Goal: Navigation & Orientation: Find specific page/section

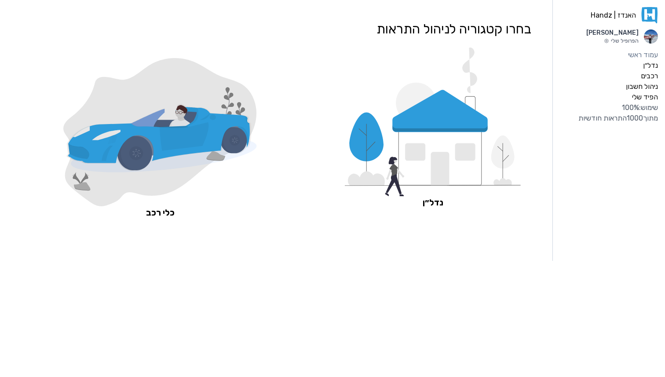
click at [417, 113] on icon at bounding box center [440, 111] width 95 height 42
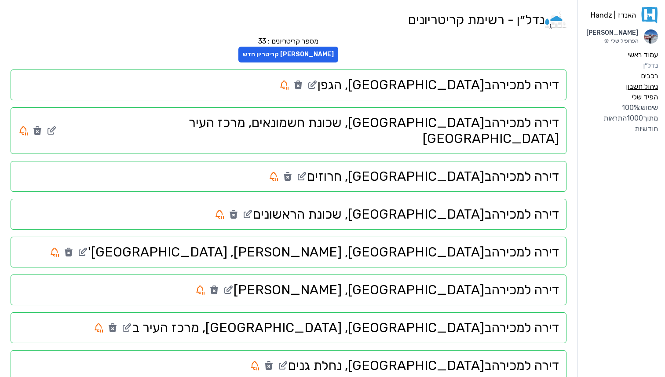
click at [653, 85] on label "ניהול חשבון" at bounding box center [642, 86] width 32 height 11
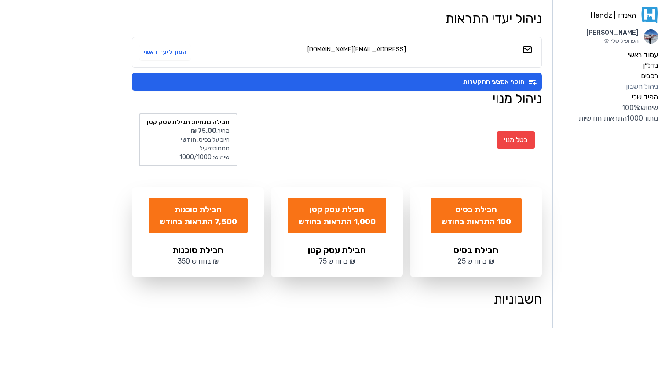
click at [650, 99] on label "הפיד שלי" at bounding box center [645, 97] width 26 height 11
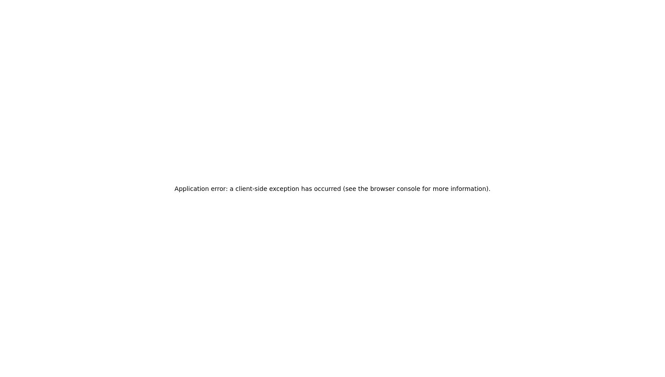
click at [647, 88] on div "Application error: a client-side exception has occurred (see the browser consol…" at bounding box center [332, 188] width 665 height 377
